Goal: Check status: Check status

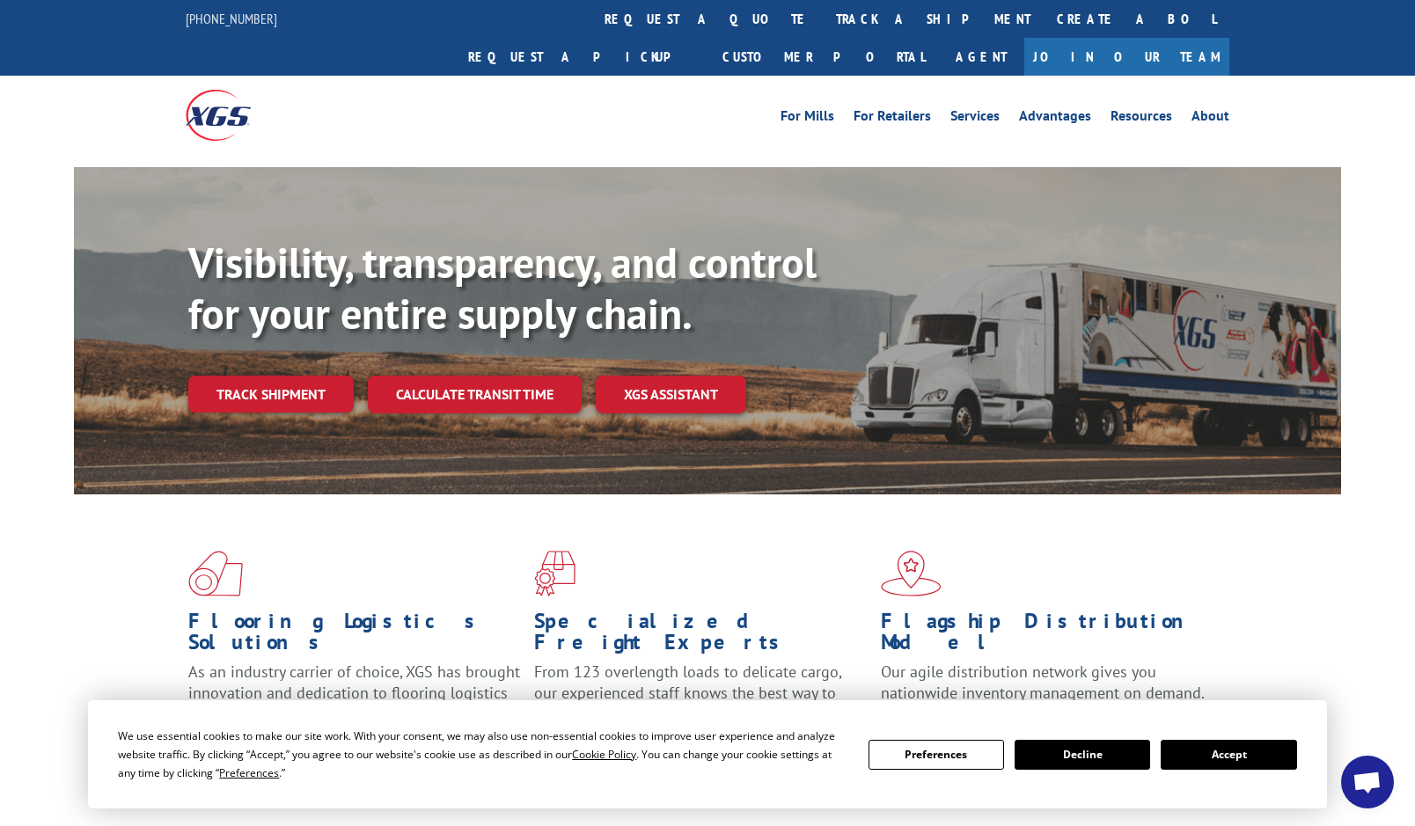
click at [1230, 740] on button "Accept" at bounding box center [1229, 755] width 136 height 30
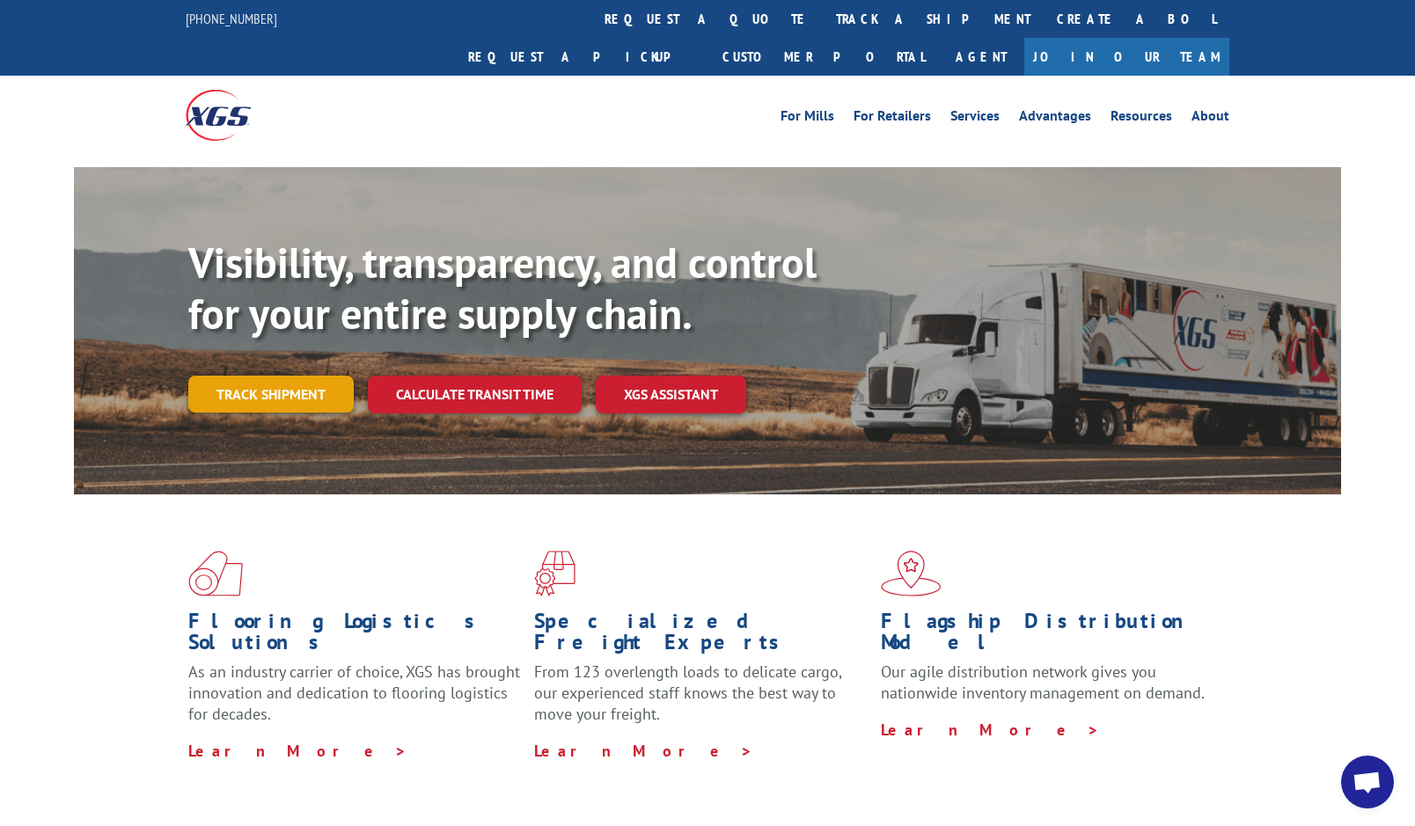
click at [299, 376] on link "Track shipment" at bounding box center [270, 394] width 165 height 37
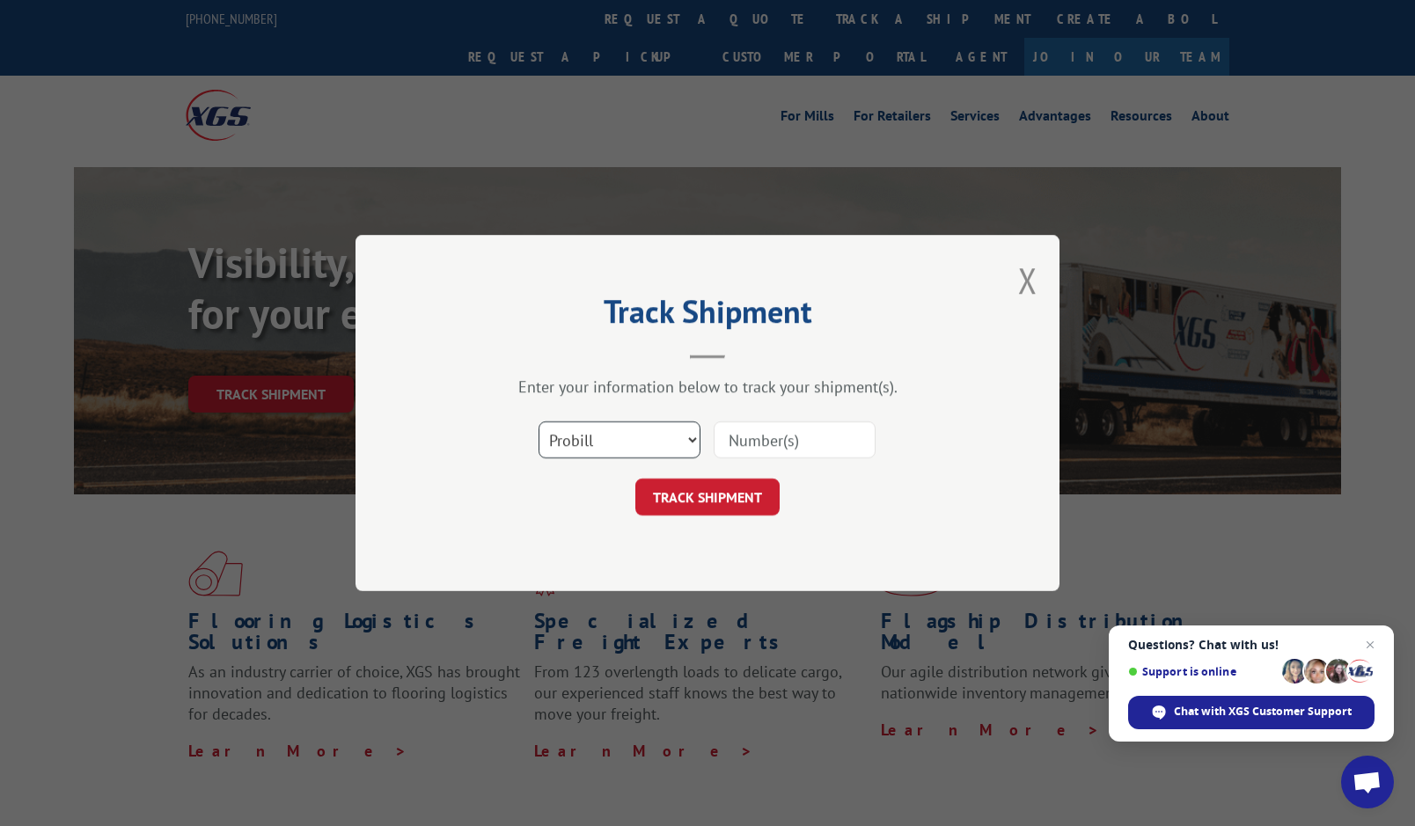
click at [631, 446] on select "Select category... Probill BOL PO" at bounding box center [620, 440] width 162 height 37
select select "po"
click at [539, 422] on select "Select category... Probill BOL PO" at bounding box center [620, 440] width 162 height 37
click at [825, 444] on input at bounding box center [795, 440] width 162 height 37
paste input "28538800"
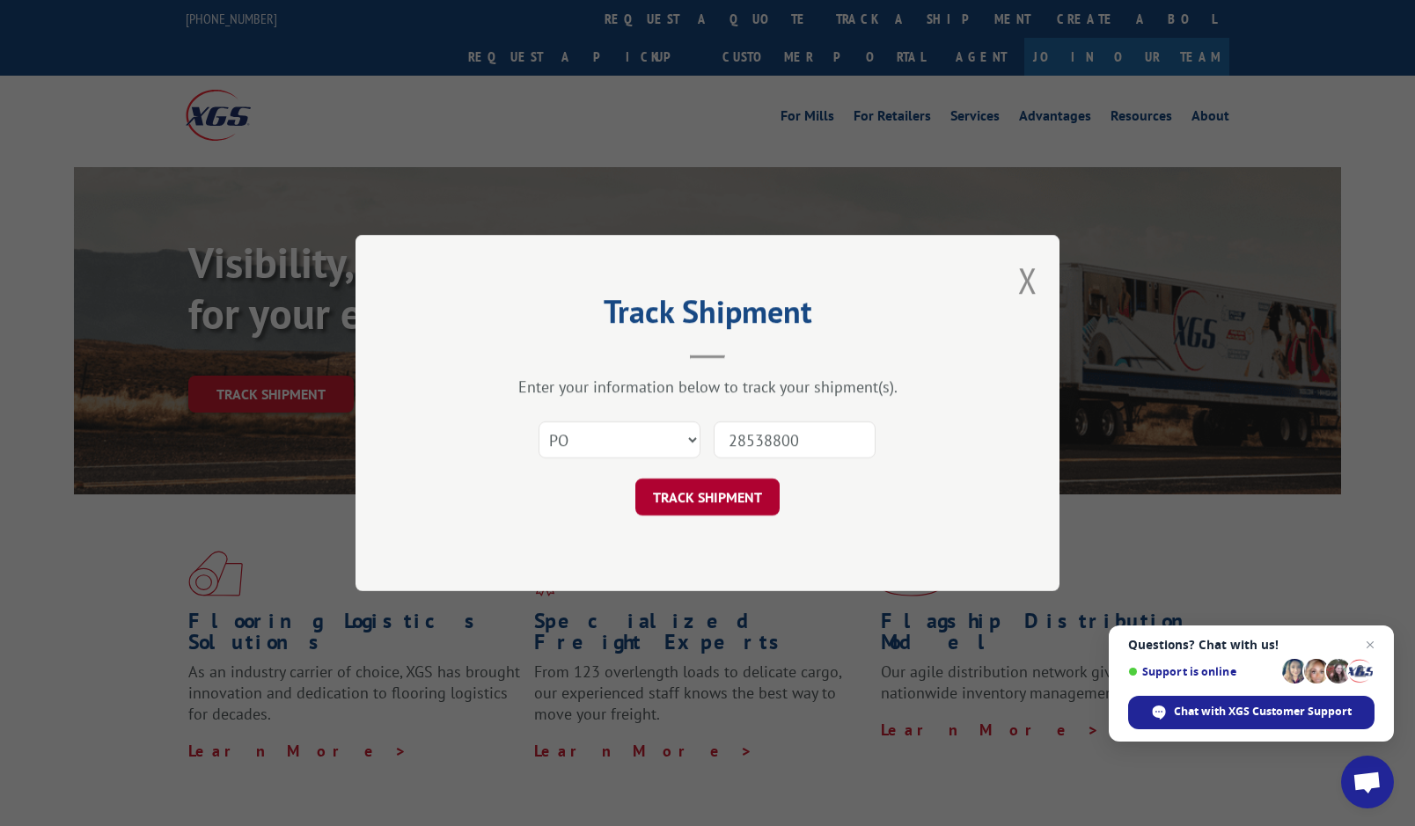
type input "28538800"
click at [731, 501] on button "TRACK SHIPMENT" at bounding box center [707, 497] width 144 height 37
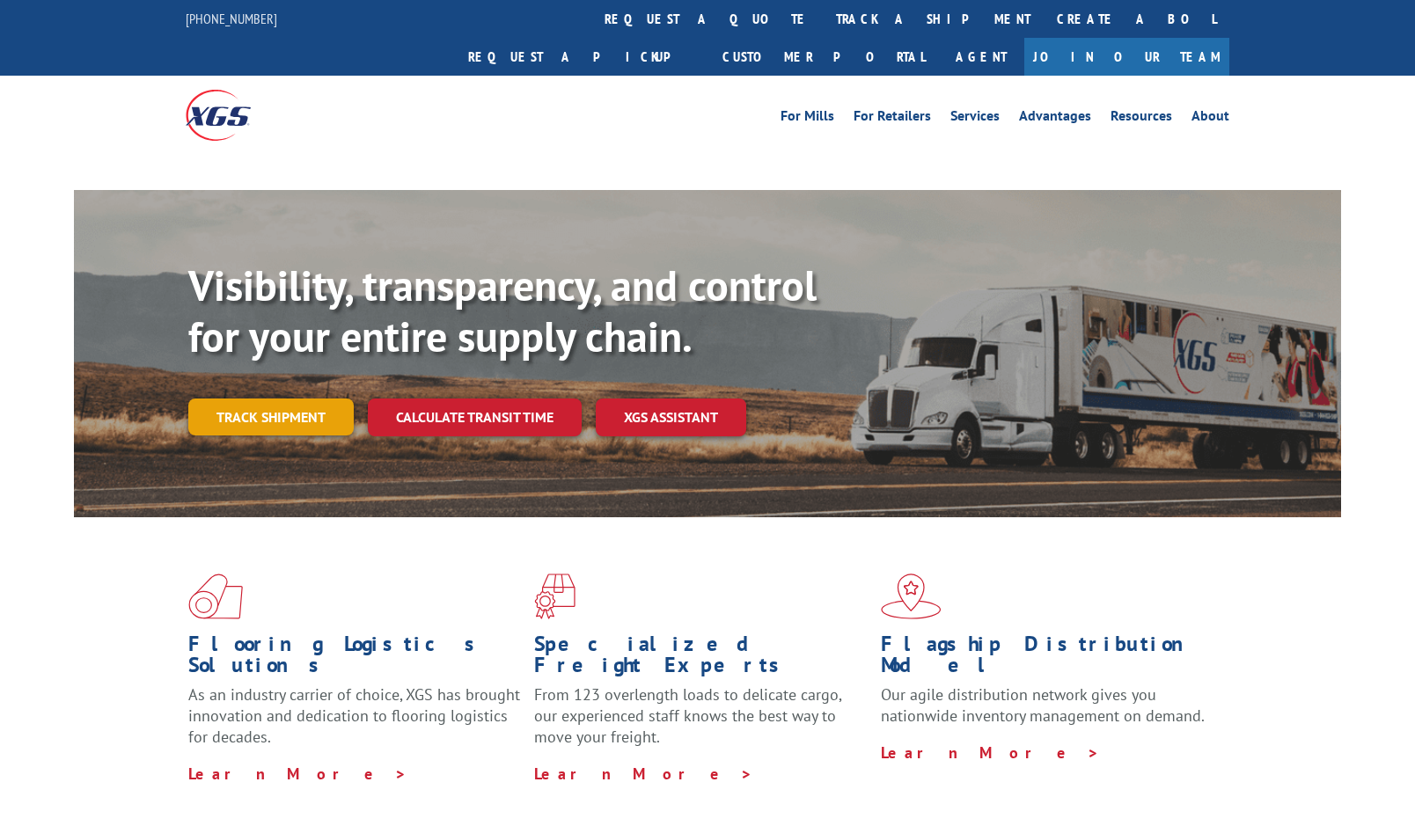
click at [295, 399] on link "Track shipment" at bounding box center [270, 417] width 165 height 37
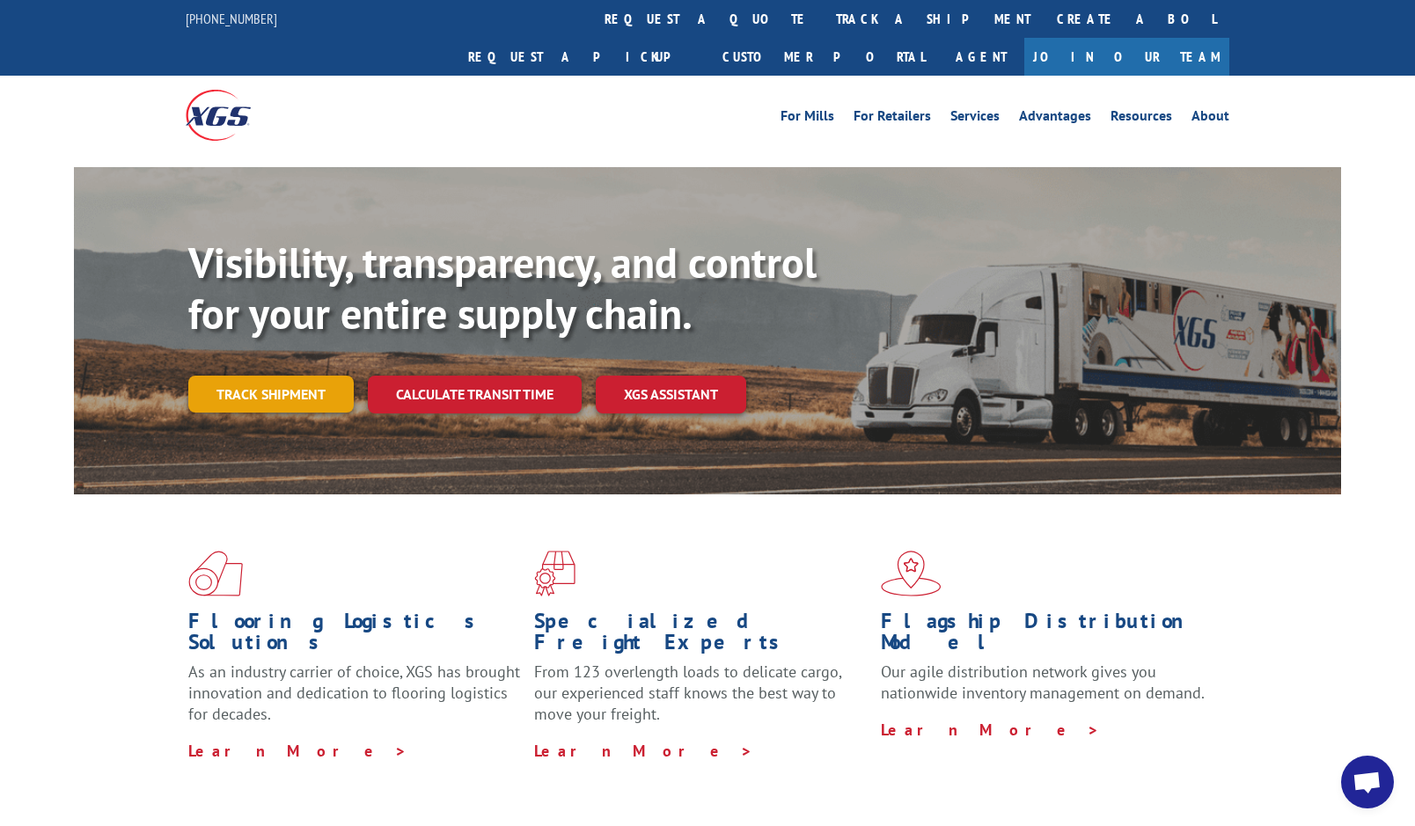
click at [269, 376] on link "Track shipment" at bounding box center [270, 394] width 165 height 37
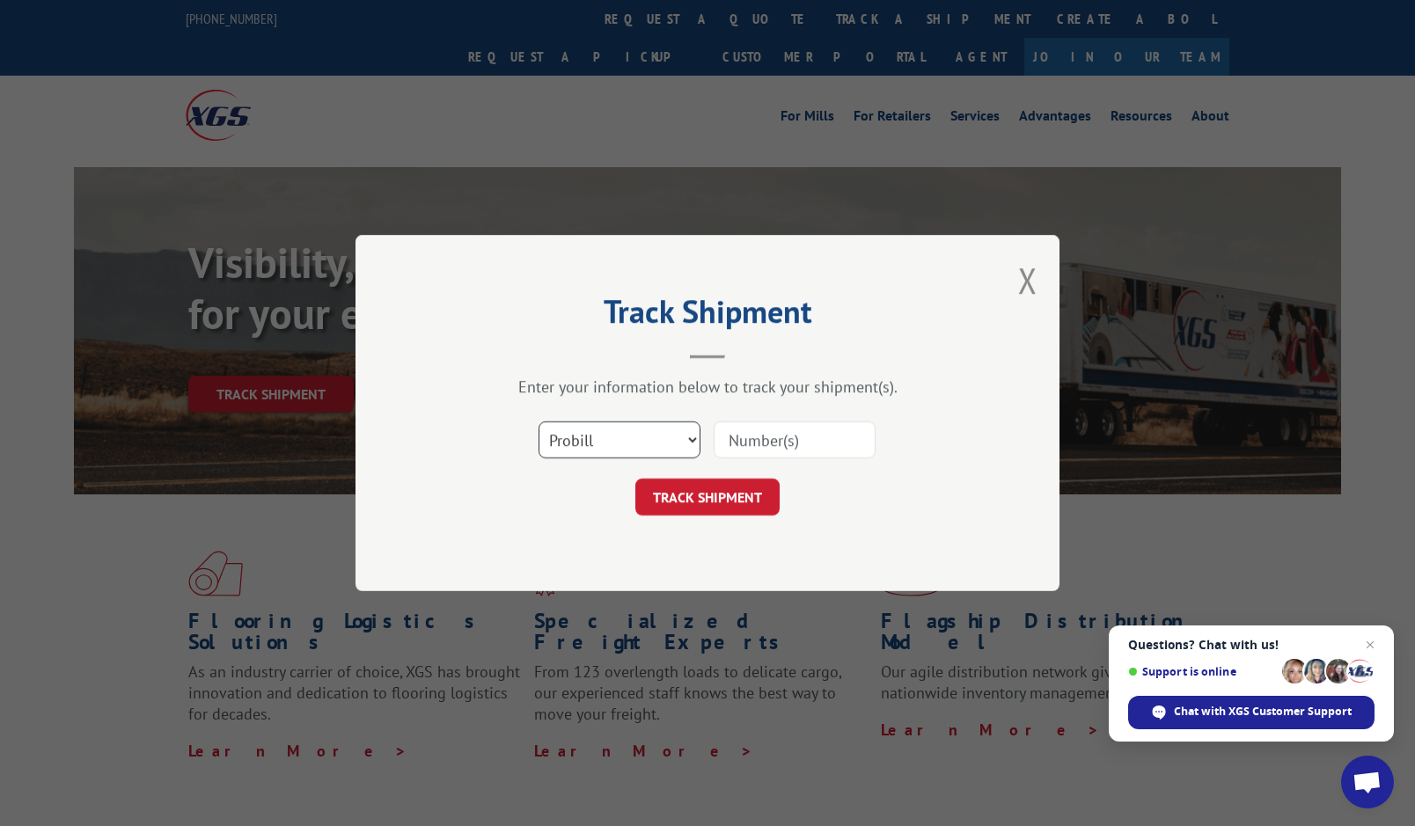
click at [620, 449] on select "Select category... Probill BOL PO" at bounding box center [620, 440] width 162 height 37
select select "po"
click at [539, 422] on select "Select category... Probill BOL PO" at bounding box center [620, 440] width 162 height 37
click at [791, 438] on input at bounding box center [795, 440] width 162 height 37
paste input "28538869"
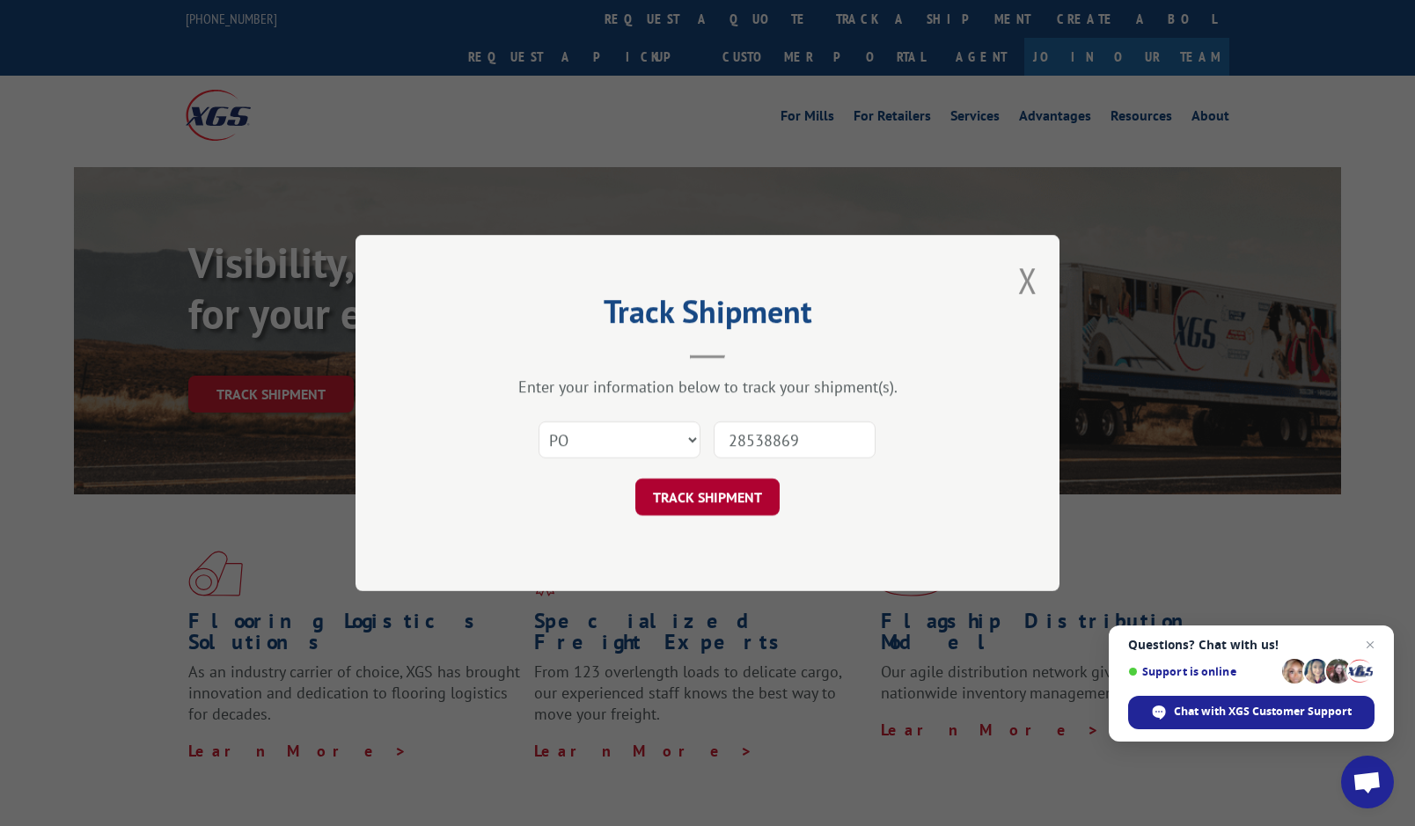
type input "28538869"
click at [754, 500] on button "TRACK SHIPMENT" at bounding box center [707, 497] width 144 height 37
